Goal: Information Seeking & Learning: Understand process/instructions

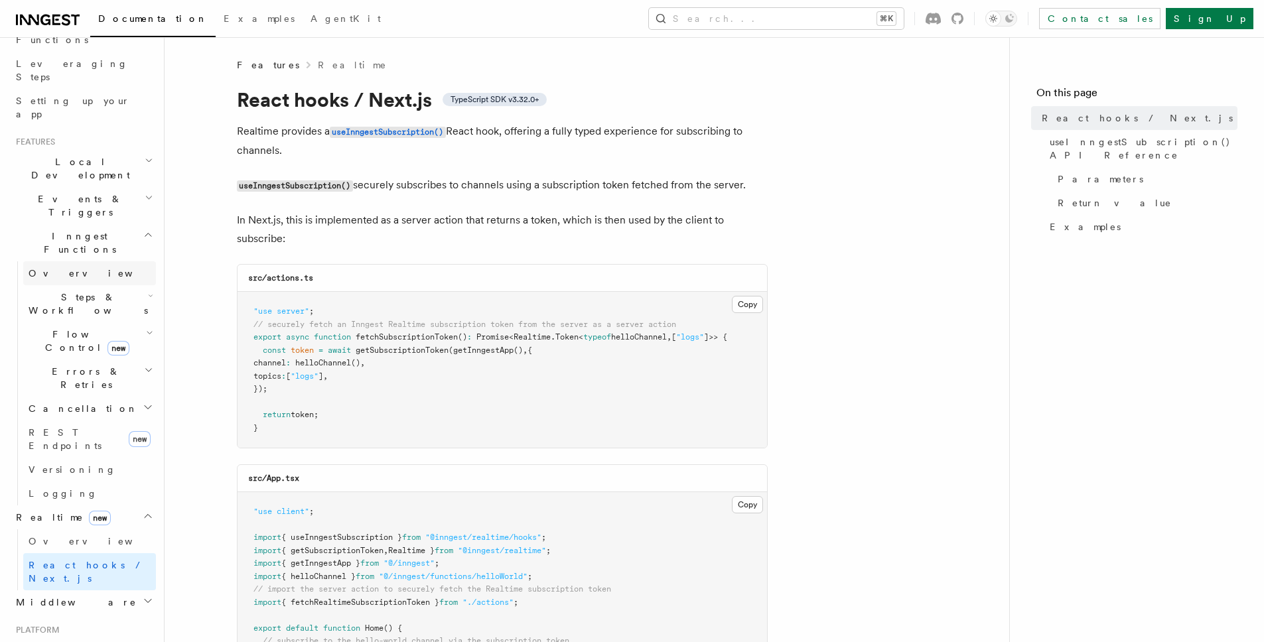
click at [63, 268] on span "Overview" at bounding box center [97, 273] width 137 height 11
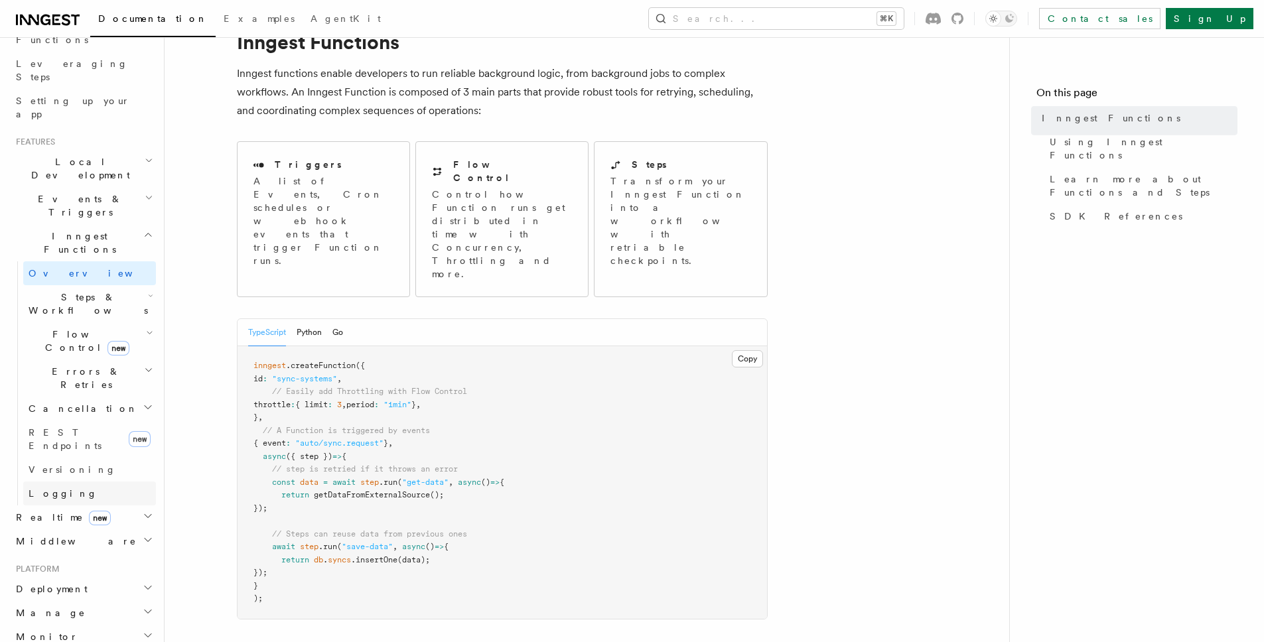
scroll to position [214, 0]
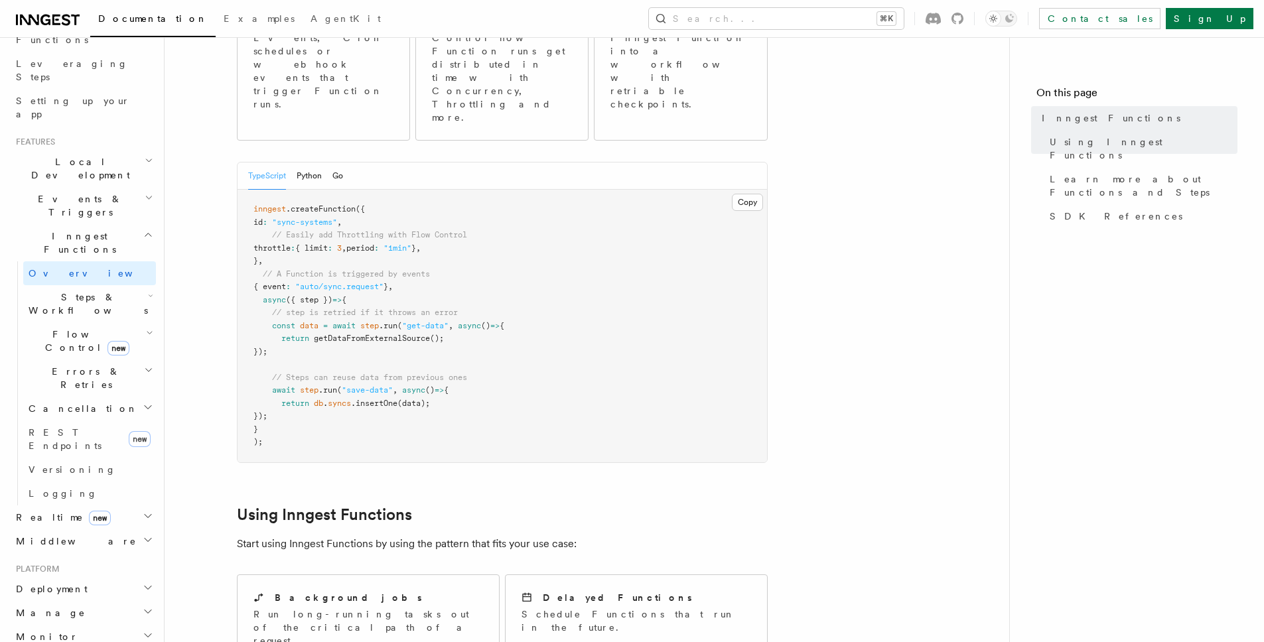
click at [143, 511] on icon "button" at bounding box center [148, 516] width 11 height 11
click at [86, 559] on span "React hooks / Next.js" at bounding box center [92, 572] width 127 height 27
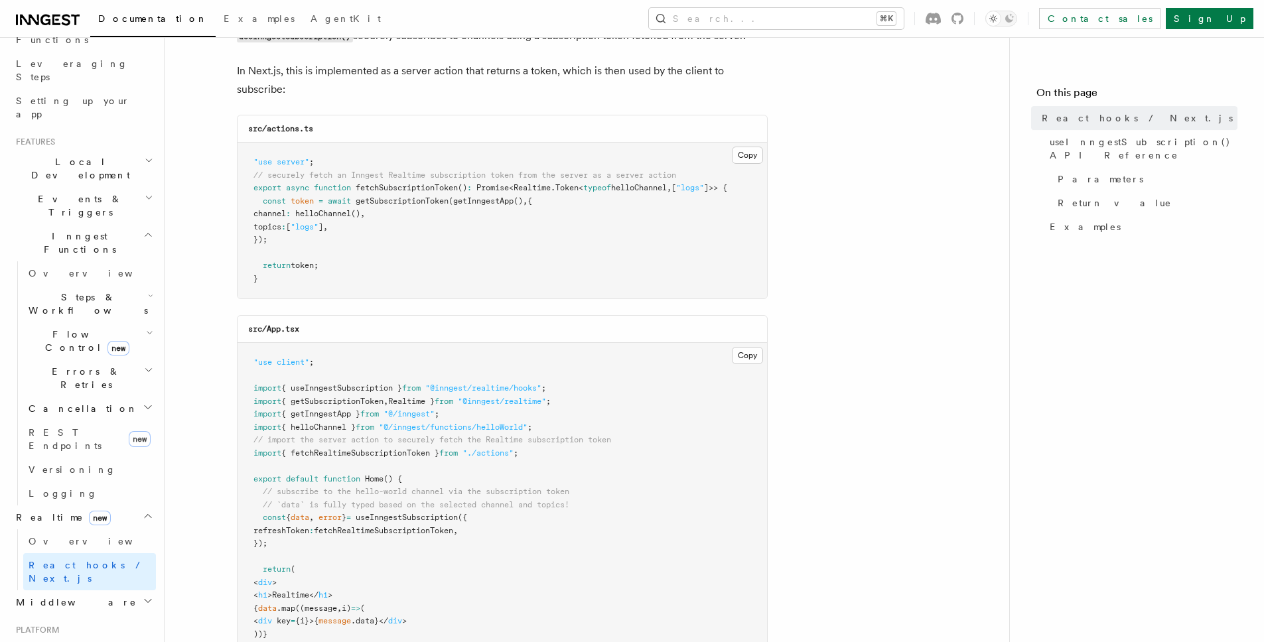
scroll to position [245, 0]
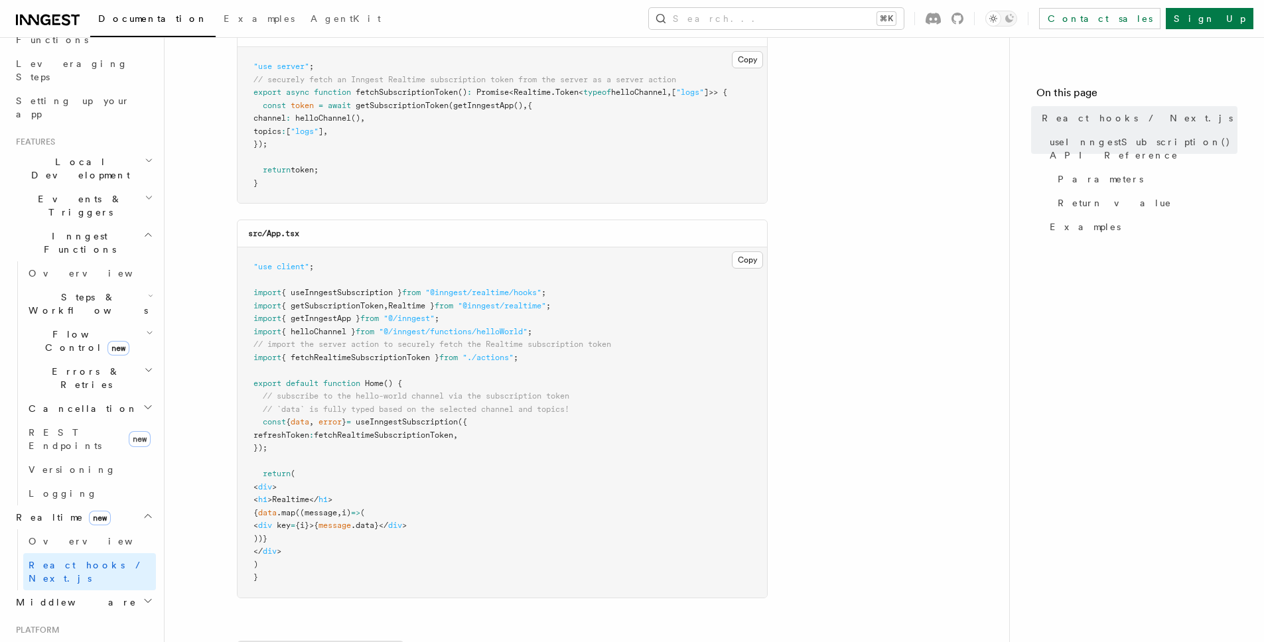
drag, startPoint x: 316, startPoint y: 422, endPoint x: 535, endPoint y: 445, distance: 220.8
click at [535, 445] on pre ""use client" ; import { useInngestSubscription } from "@inngest/realtime/hooks"…" at bounding box center [503, 423] width 530 height 350
click at [640, 452] on pre ""use client" ; import { useInngestSubscription } from "@inngest/realtime/hooks"…" at bounding box center [503, 423] width 530 height 350
drag, startPoint x: 320, startPoint y: 425, endPoint x: 302, endPoint y: 425, distance: 18.6
click at [302, 425] on span "const { data , error } = useInngestSubscription ({" at bounding box center [360, 421] width 214 height 9
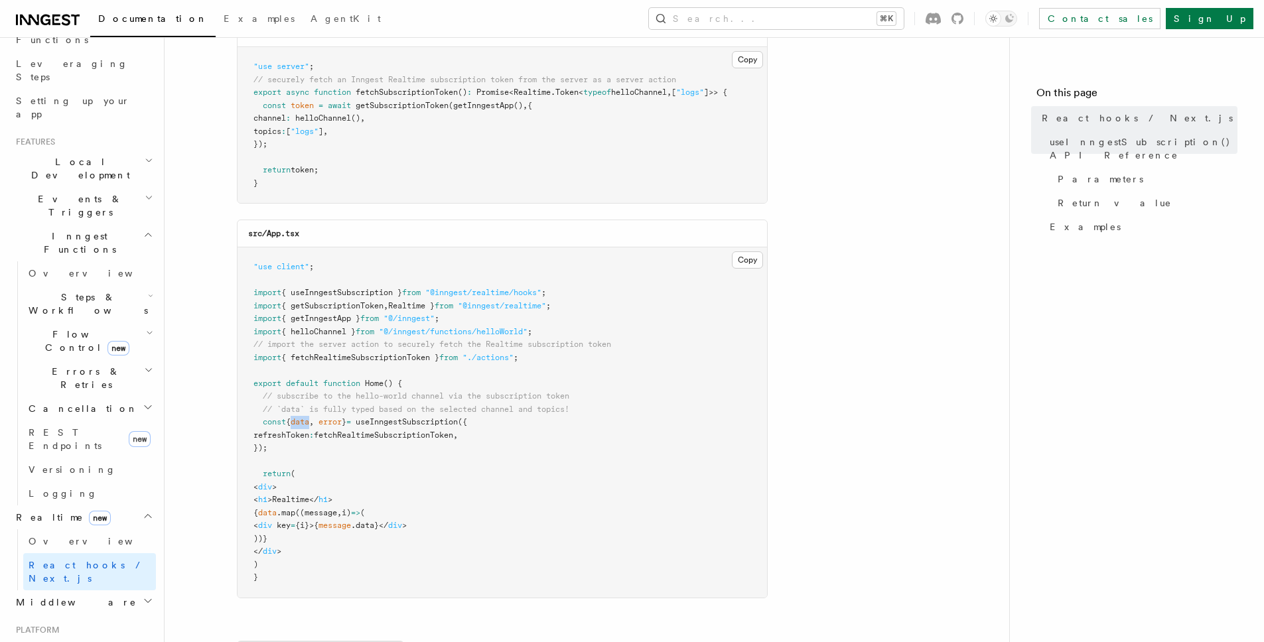
click at [122, 285] on h2 "Steps & Workflows" at bounding box center [89, 303] width 133 height 37
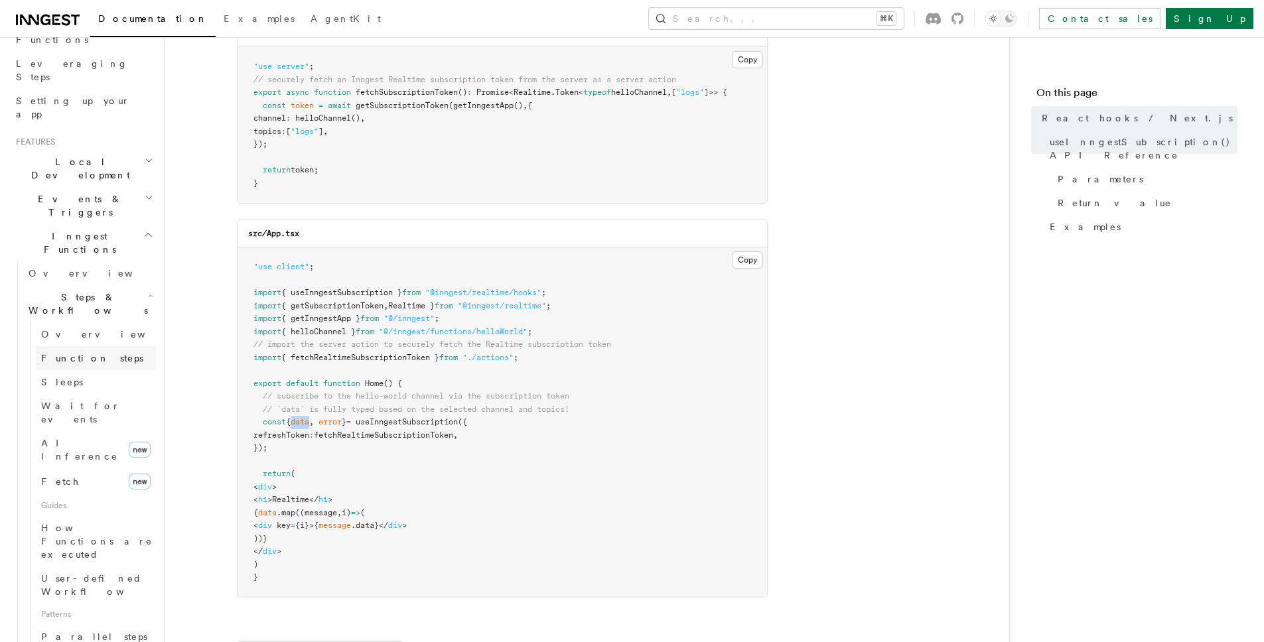
click at [93, 353] on span "Function steps" at bounding box center [92, 358] width 102 height 11
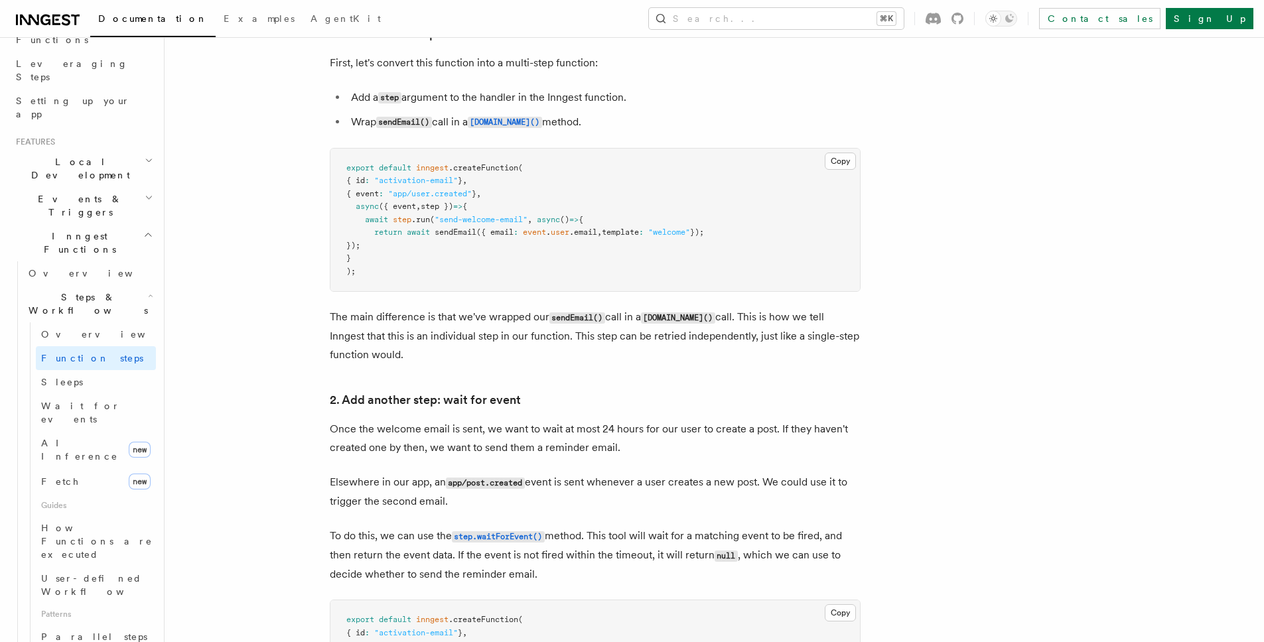
scroll to position [887, 0]
drag, startPoint x: 366, startPoint y: 221, endPoint x: 391, endPoint y: 248, distance: 37.5
click at [391, 248] on pre "export default inngest .createFunction ( { id : "activation-email" } , { event …" at bounding box center [595, 219] width 530 height 143
click at [518, 238] on pre "export default inngest .createFunction ( { id : "activation-email" } , { event …" at bounding box center [595, 219] width 530 height 143
drag, startPoint x: 366, startPoint y: 219, endPoint x: 622, endPoint y: 247, distance: 257.6
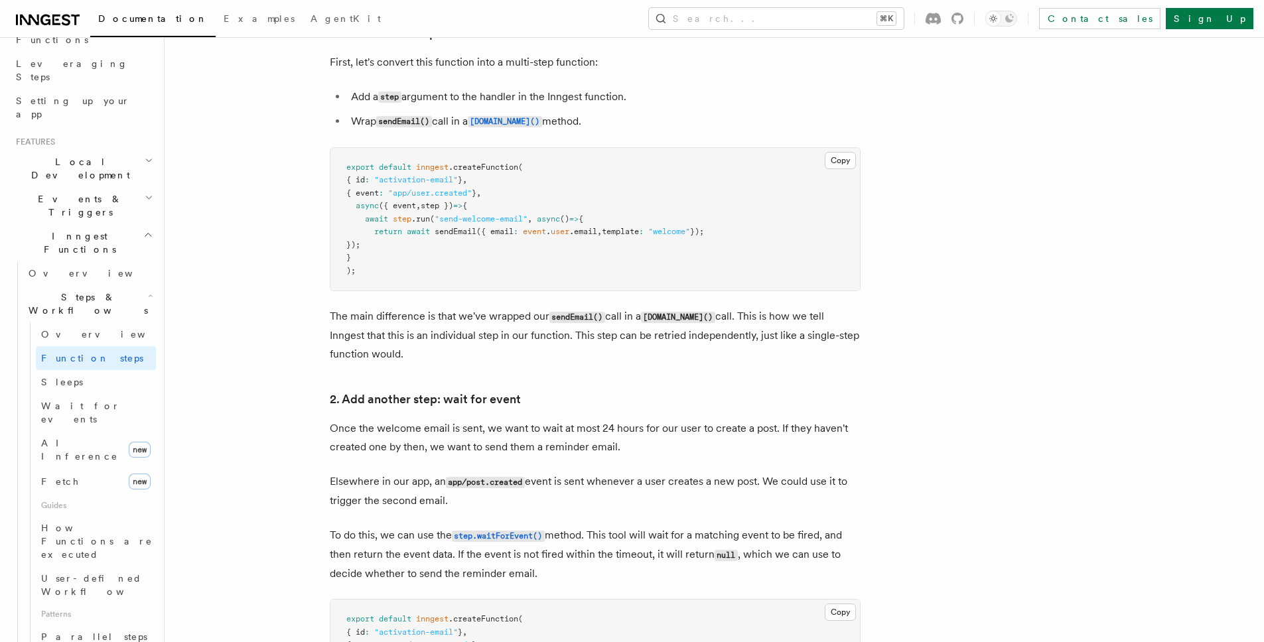
click at [622, 247] on pre "export default inngest .createFunction ( { id : "activation-email" } , { event …" at bounding box center [595, 219] width 530 height 143
drag, startPoint x: 395, startPoint y: 234, endPoint x: 774, endPoint y: 234, distance: 378.9
click at [774, 234] on pre "export default inngest .createFunction ( { id : "activation-email" } , { event …" at bounding box center [595, 219] width 530 height 143
drag, startPoint x: 365, startPoint y: 218, endPoint x: 423, endPoint y: 243, distance: 63.6
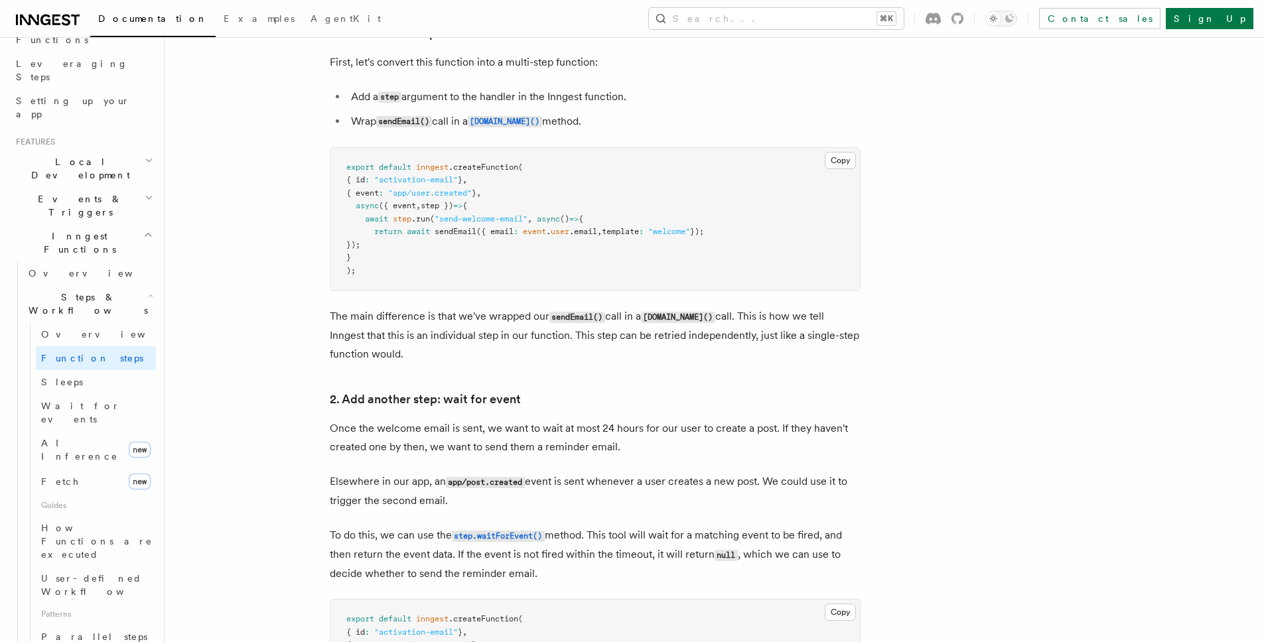
click at [423, 243] on pre "export default inngest .createFunction ( { id : "activation-email" } , { event …" at bounding box center [595, 219] width 530 height 143
click at [801, 257] on pre "export default inngest .createFunction ( { id : "activation-email" } , { event …" at bounding box center [595, 219] width 530 height 143
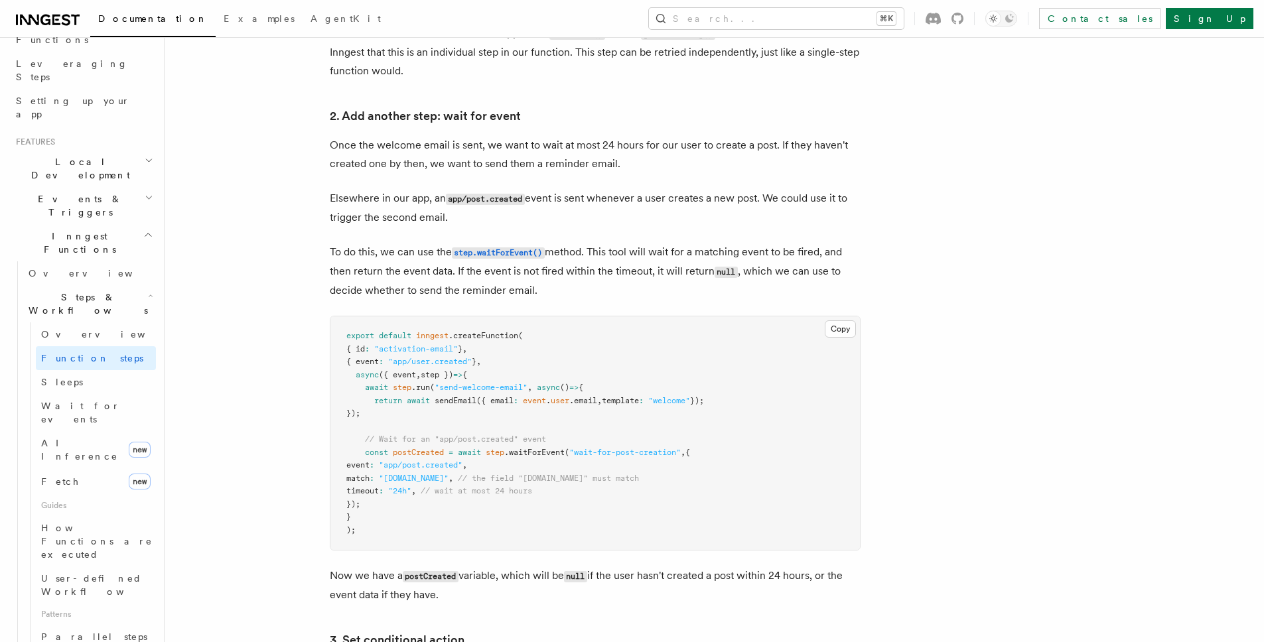
scroll to position [1196, 0]
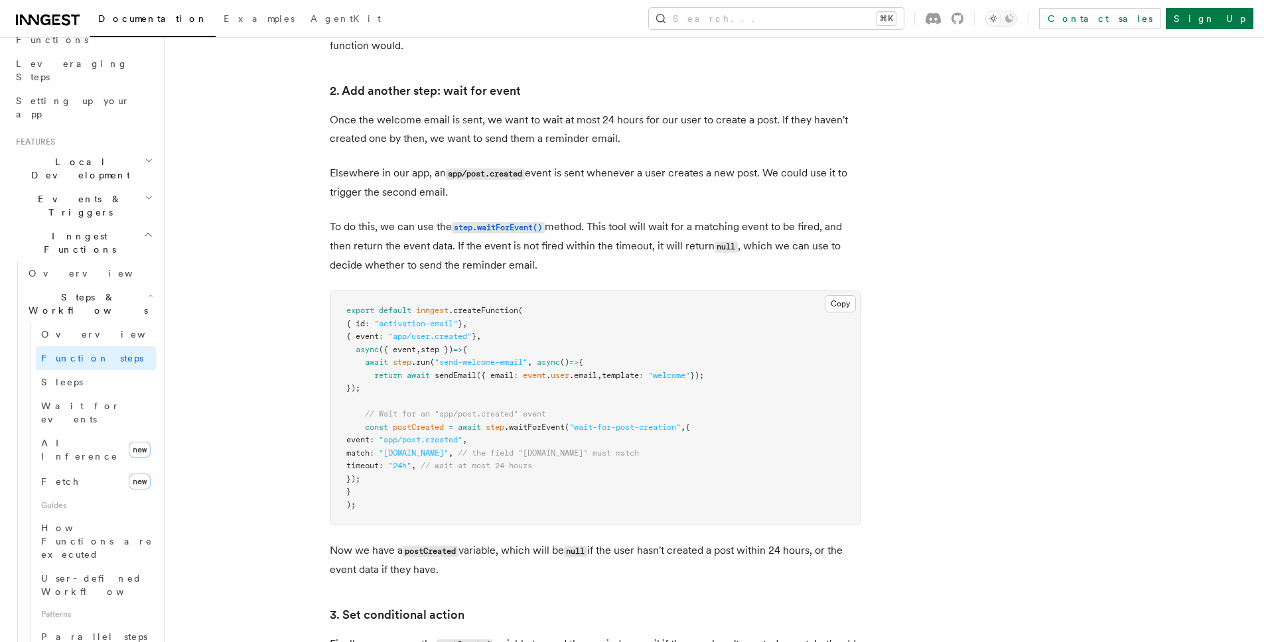
drag, startPoint x: 363, startPoint y: 364, endPoint x: 497, endPoint y: 387, distance: 136.0
click at [497, 387] on pre "export default inngest .createFunction ( { id : "activation-email" } , { event …" at bounding box center [595, 408] width 530 height 234
drag, startPoint x: 355, startPoint y: 431, endPoint x: 449, endPoint y: 487, distance: 109.8
click at [449, 487] on pre "export default inngest .createFunction ( { id : "activation-email" } , { event …" at bounding box center [595, 408] width 530 height 234
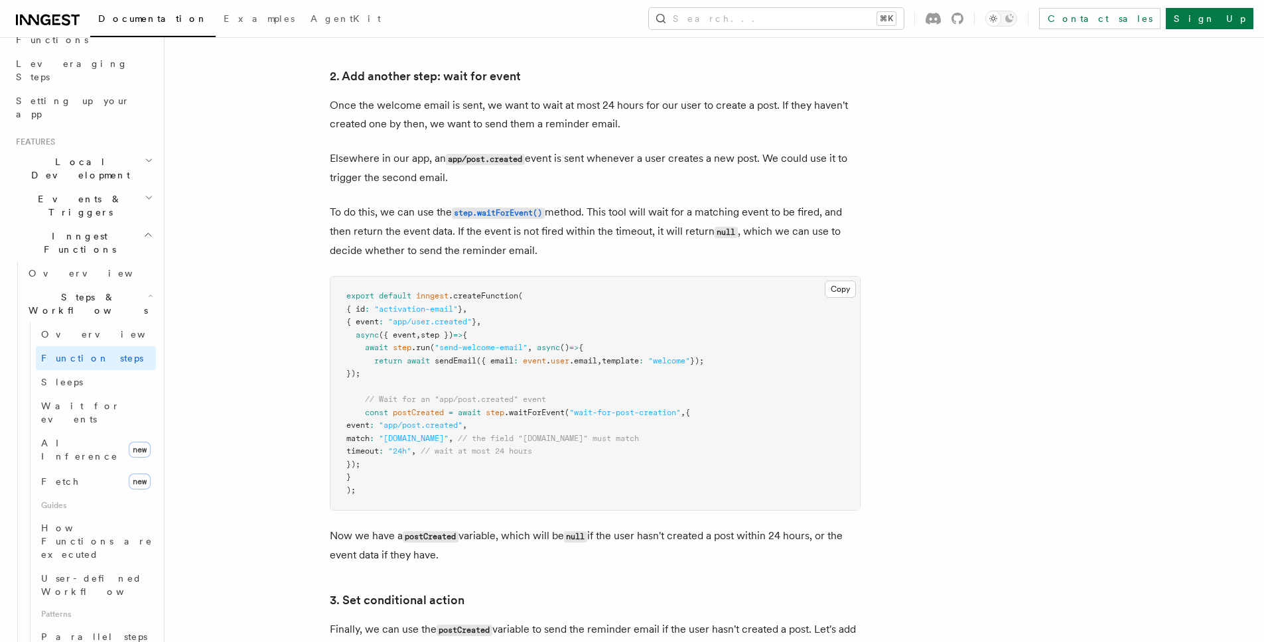
scroll to position [1211, 0]
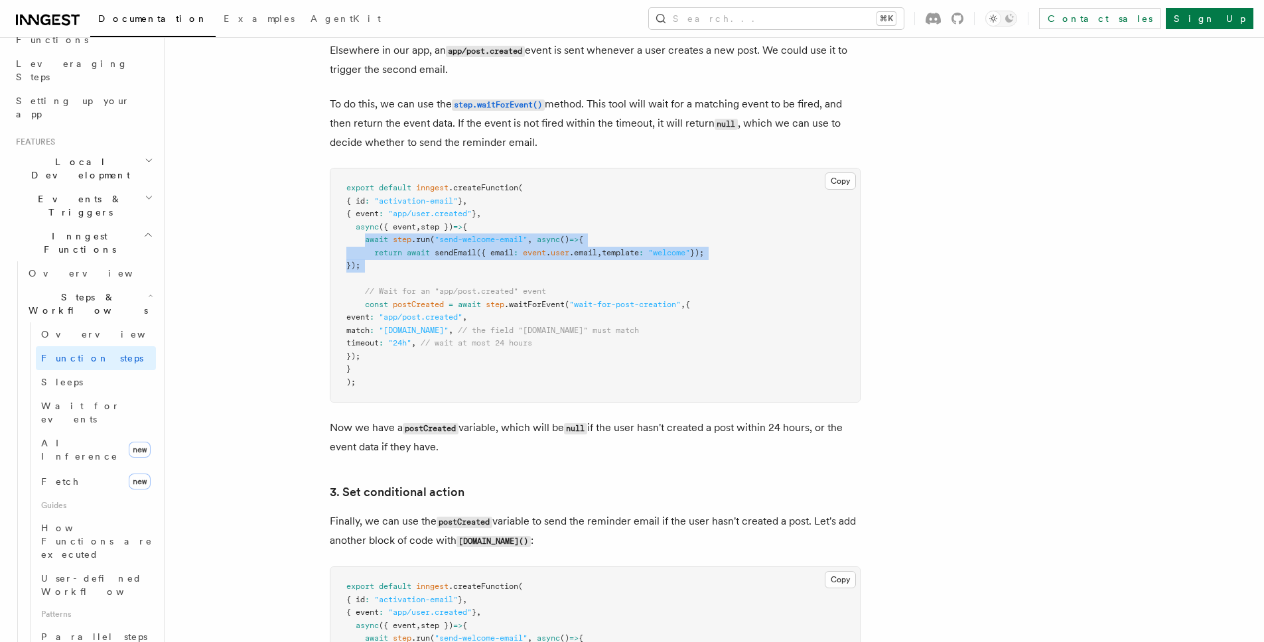
drag, startPoint x: 366, startPoint y: 239, endPoint x: 654, endPoint y: 283, distance: 292.0
click at [654, 283] on pre "export default inngest .createFunction ( { id : "activation-email" } , { event …" at bounding box center [595, 286] width 530 height 234
